Goal: Task Accomplishment & Management: Manage account settings

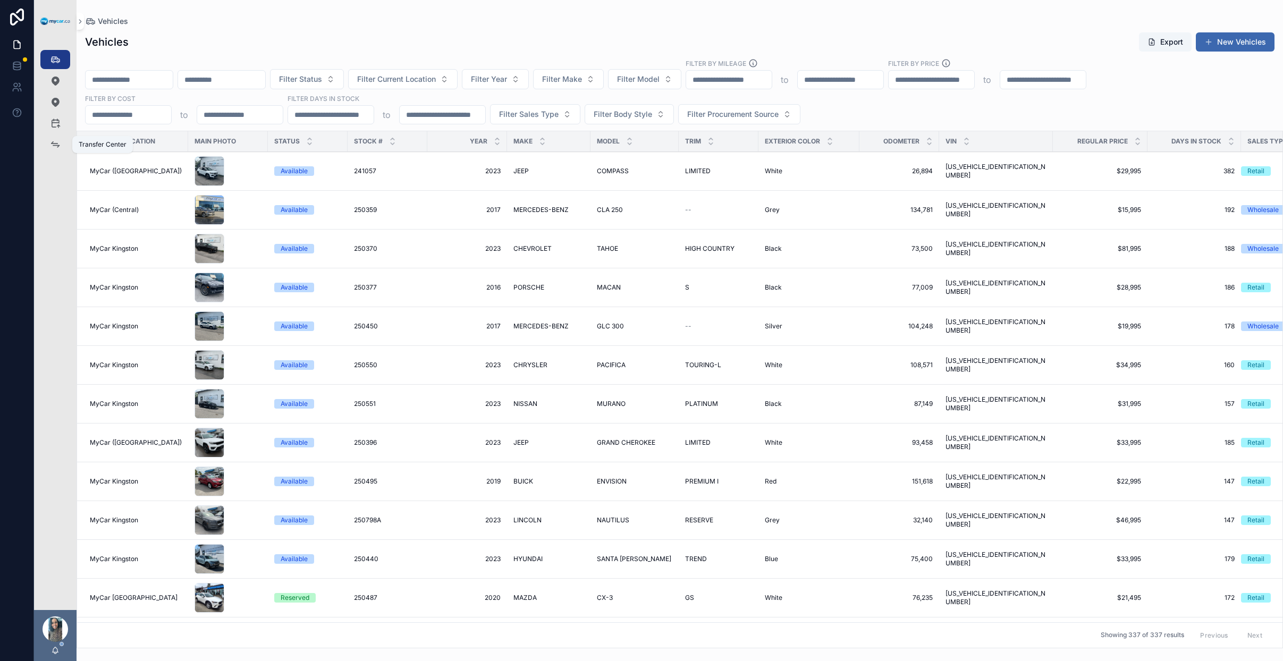
click at [48, 141] on div "Transfer Center" at bounding box center [55, 144] width 17 height 17
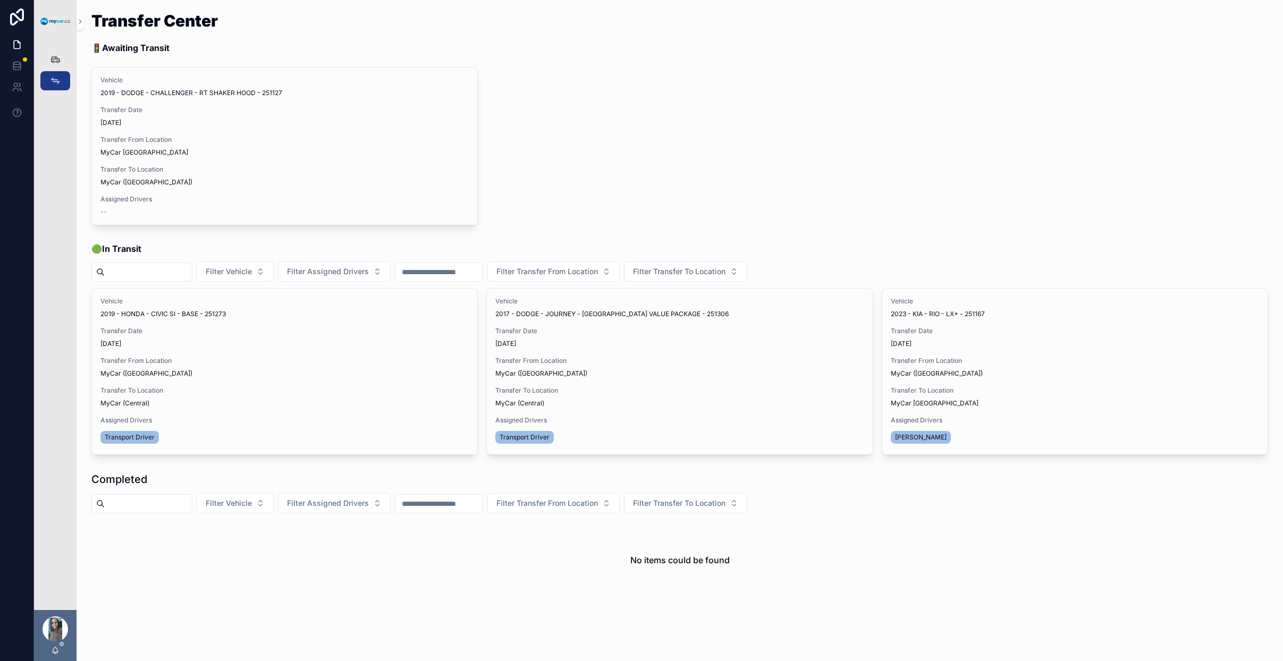
click at [0, 0] on span "Update Transfer" at bounding box center [0, 0] width 0 height 0
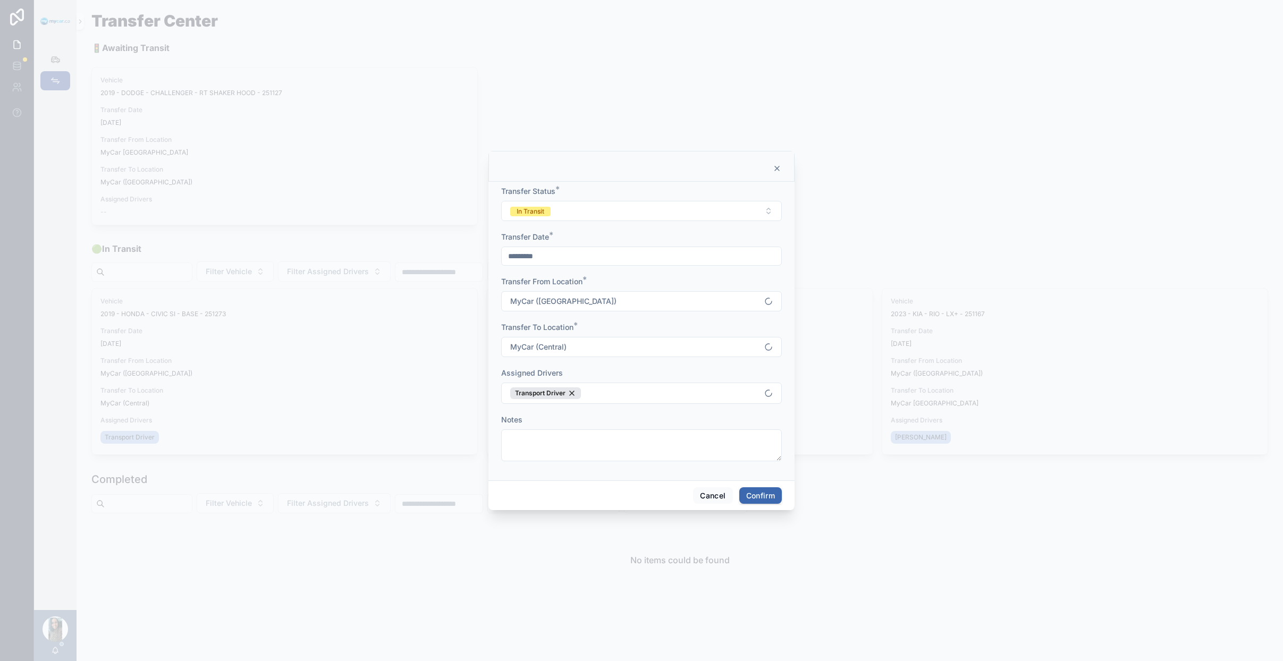
click at [614, 215] on button "In Transit" at bounding box center [641, 211] width 281 height 20
click at [614, 291] on div "Completed" at bounding box center [642, 285] width 148 height 16
click at [766, 494] on button "Confirm" at bounding box center [760, 495] width 43 height 17
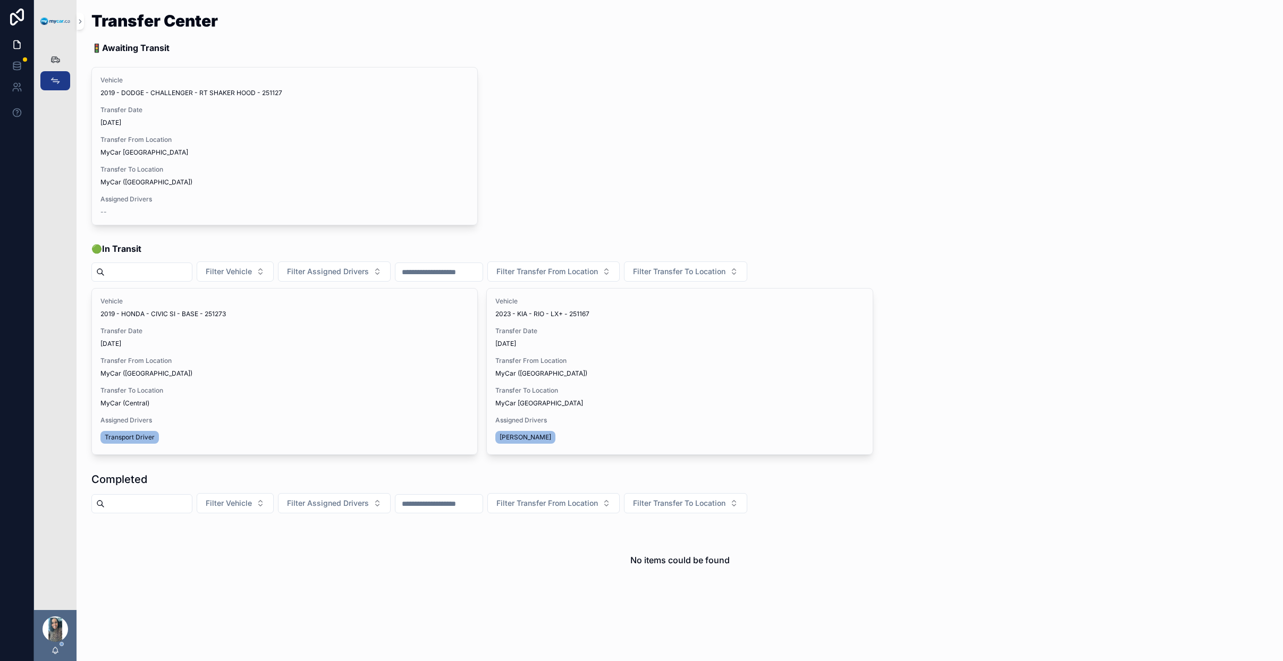
click at [0, 0] on button "Update Transfer" at bounding box center [0, 0] width 0 height 0
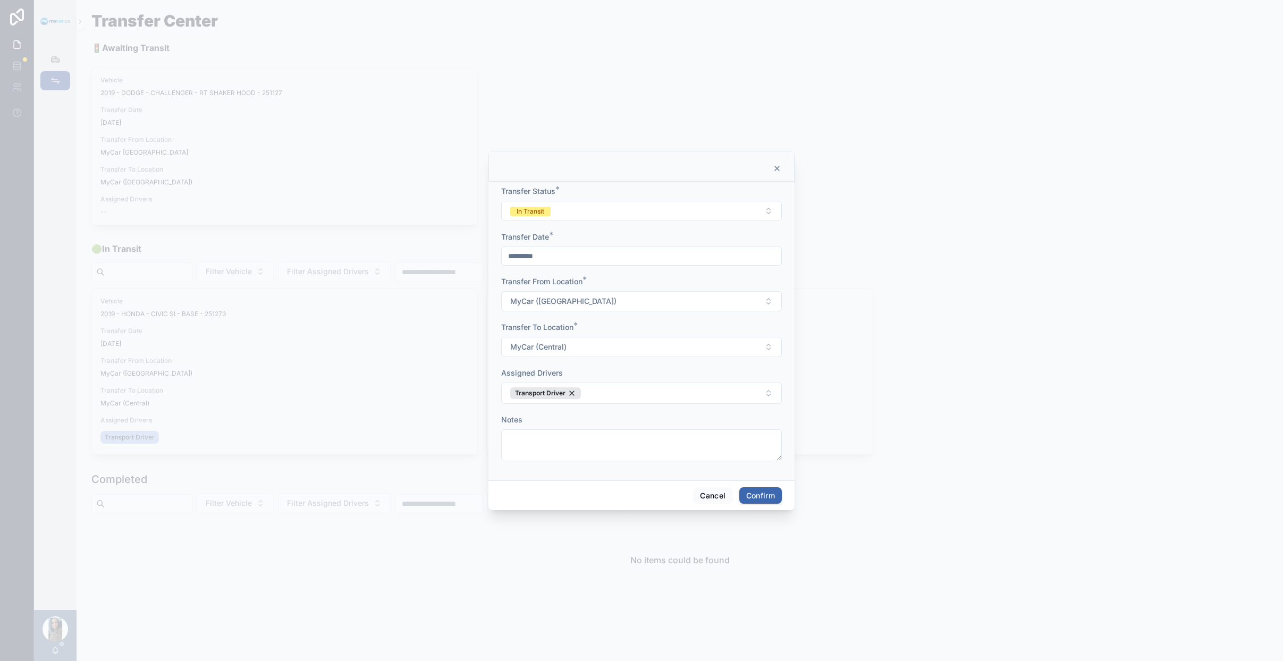
click at [603, 197] on div "Transfer Status * In Transit" at bounding box center [641, 203] width 281 height 35
click at [590, 206] on button "In Transit" at bounding box center [641, 211] width 281 height 20
click at [626, 284] on div "Completed" at bounding box center [642, 285] width 148 height 16
click at [764, 482] on div "Cancel Confirm" at bounding box center [641, 495] width 306 height 30
click at [762, 509] on div "Cancel Confirm" at bounding box center [641, 495] width 306 height 30
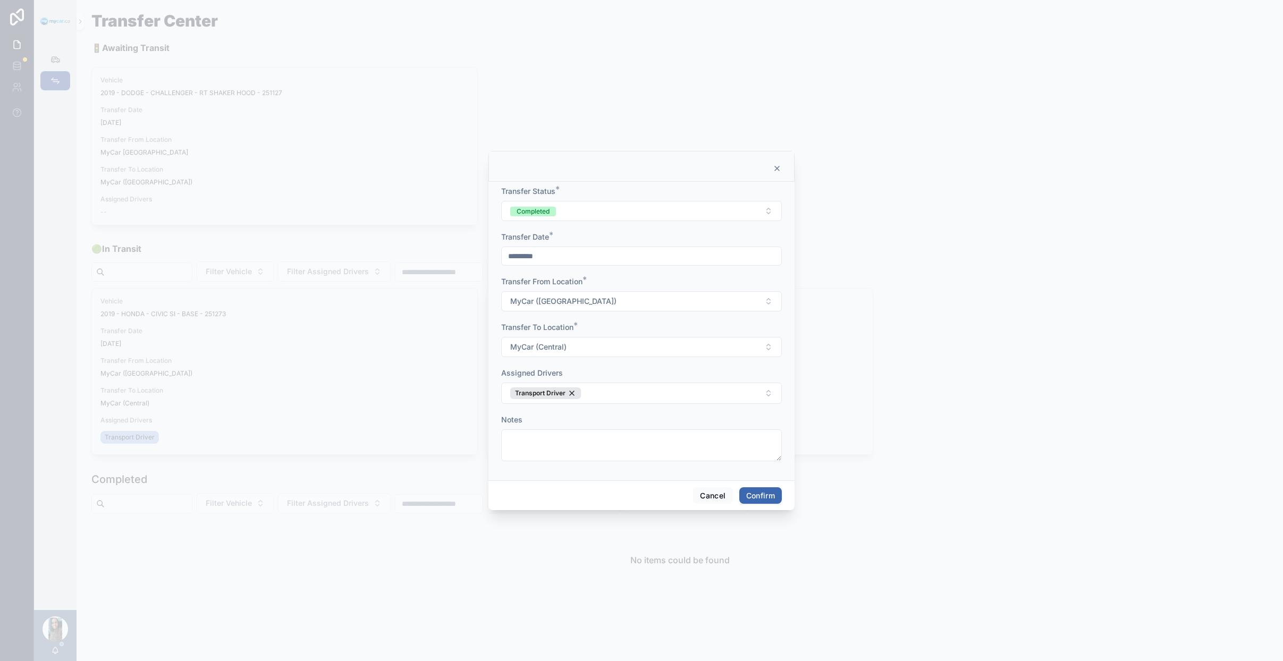
click at [769, 502] on button "Confirm" at bounding box center [760, 495] width 43 height 17
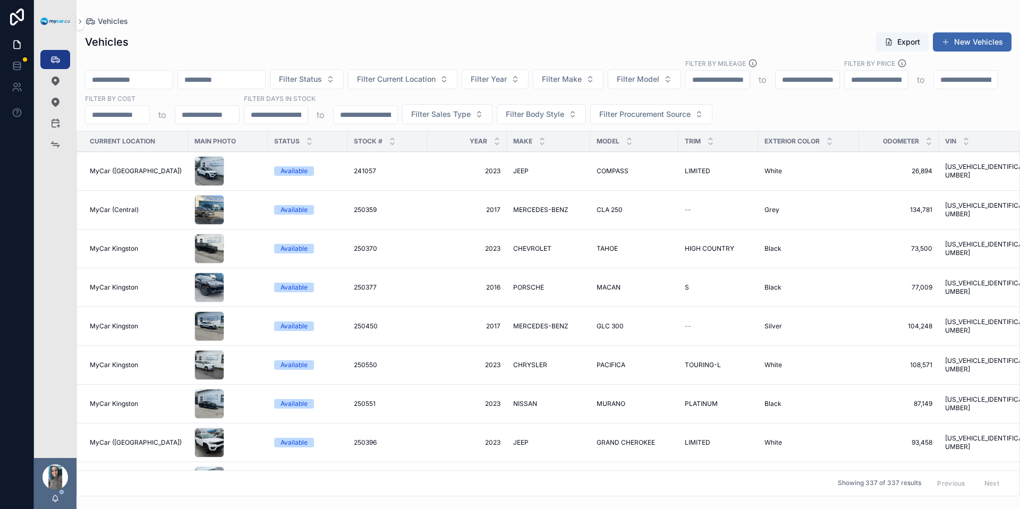
click at [660, 82] on span "Filter Model" at bounding box center [638, 79] width 43 height 11
type input "*****"
click at [711, 120] on div "CIVIC" at bounding box center [672, 122] width 148 height 17
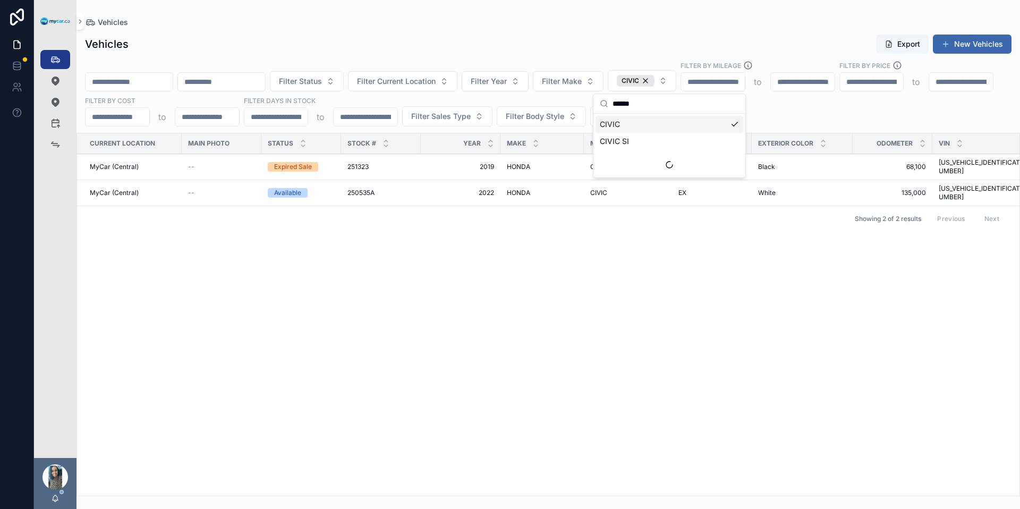
click at [672, 40] on div "Vehicles Export New Vehicles" at bounding box center [548, 44] width 927 height 20
click at [602, 189] on span "CIVIC" at bounding box center [598, 193] width 17 height 9
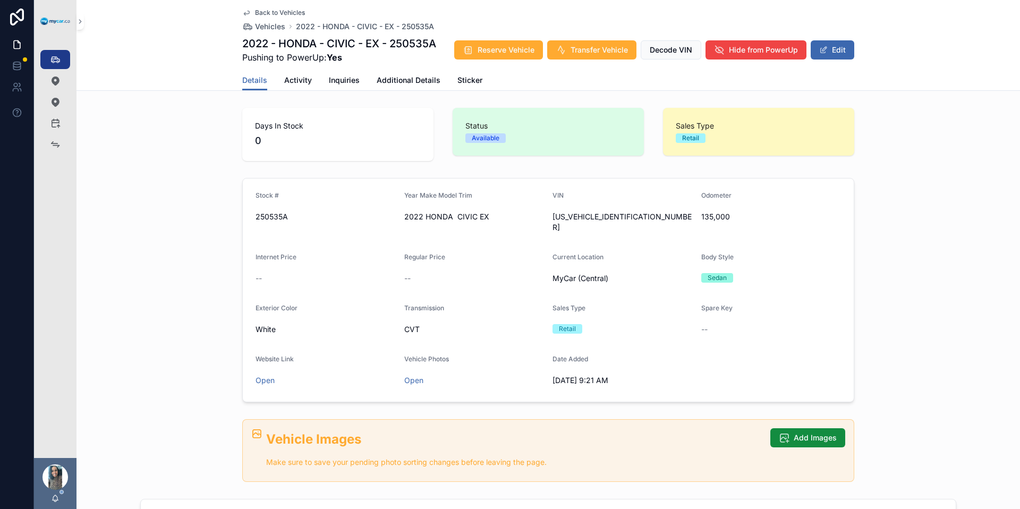
click at [839, 48] on button "Edit" at bounding box center [833, 49] width 44 height 19
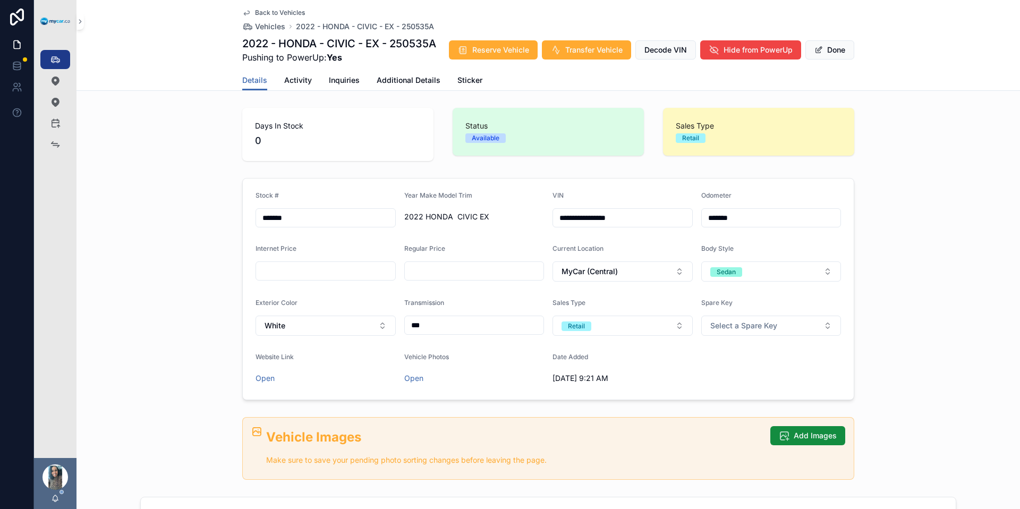
click at [355, 335] on button "White" at bounding box center [326, 326] width 140 height 20
type input "**"
click at [296, 406] on div "Black" at bounding box center [322, 401] width 148 height 17
click at [825, 60] on button "Done" at bounding box center [830, 49] width 49 height 19
